Goal: Task Accomplishment & Management: Use online tool/utility

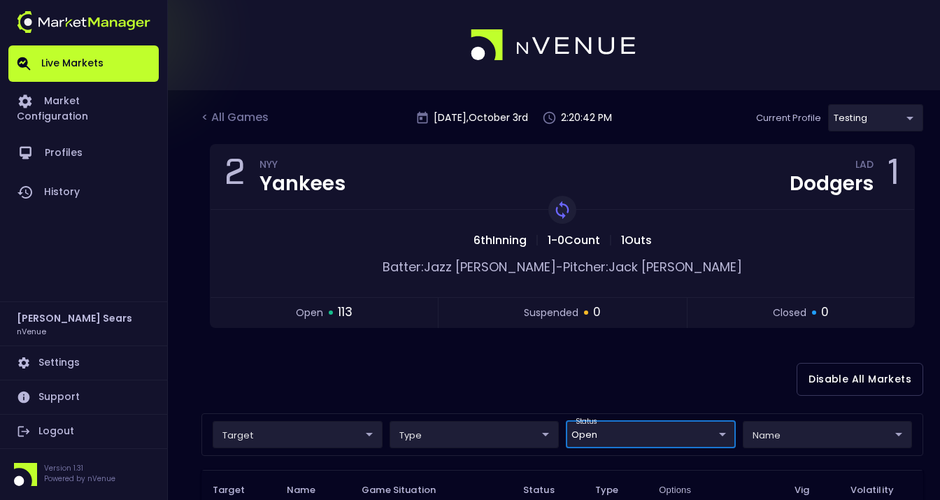
scroll to position [223, 0]
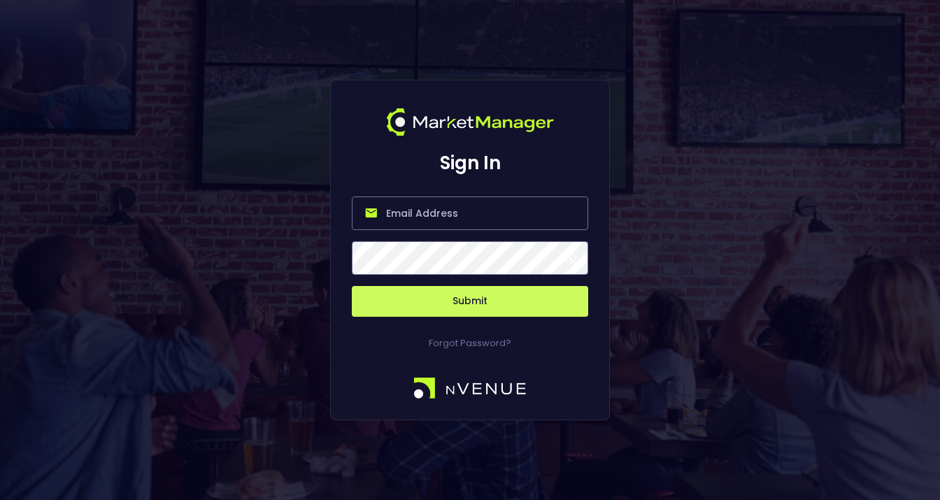
type input "[PERSON_NAME][EMAIL_ADDRESS][DOMAIN_NAME]"
click at [577, 261] on span at bounding box center [571, 258] width 13 height 13
click at [497, 304] on button "Submit" at bounding box center [470, 301] width 237 height 31
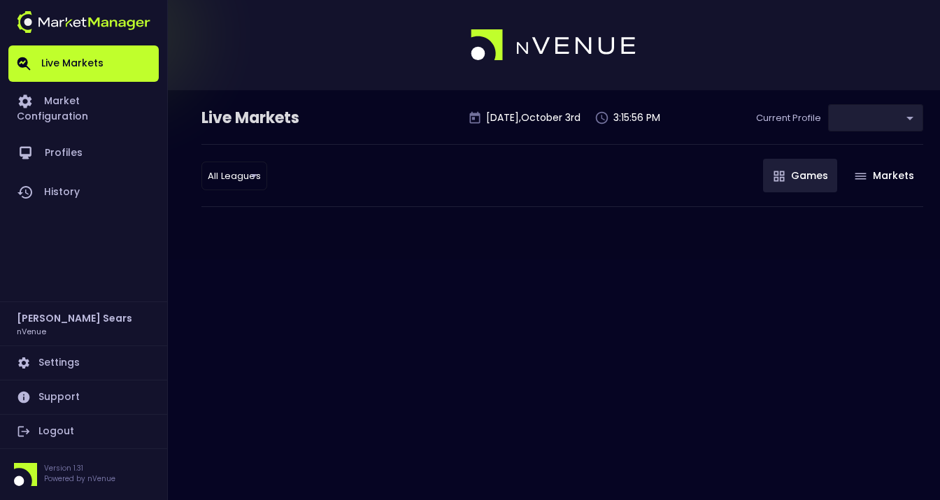
type input "d66ee90f-df8e-430e-a05c-aaf70ad95ad9"
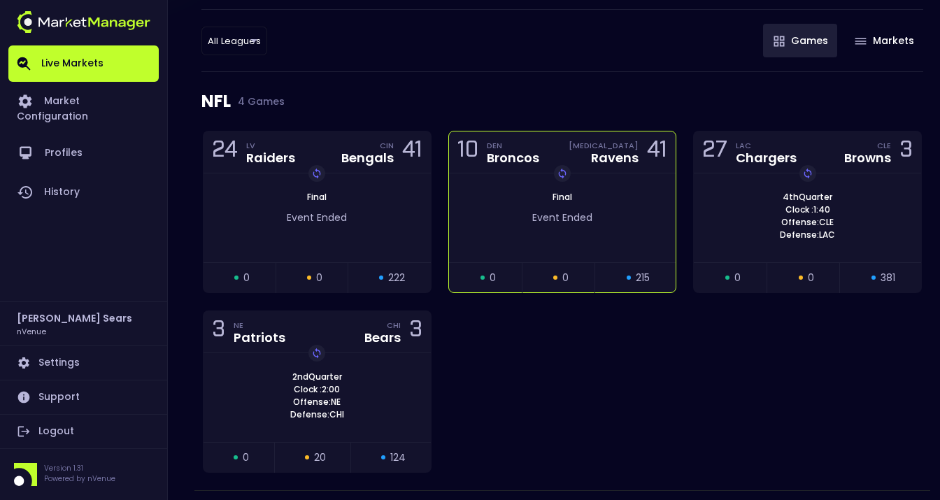
scroll to position [136, 0]
